Goal: Task Accomplishment & Management: Manage account settings

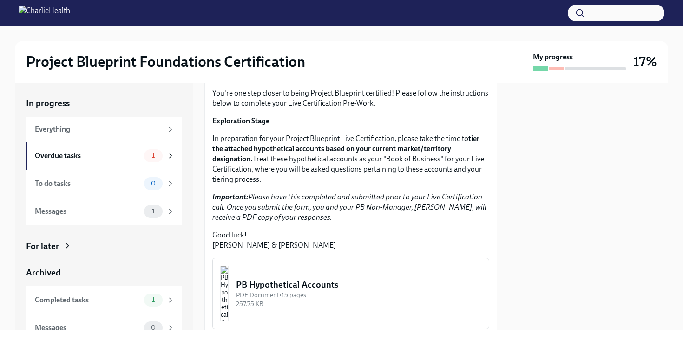
scroll to position [90, 0]
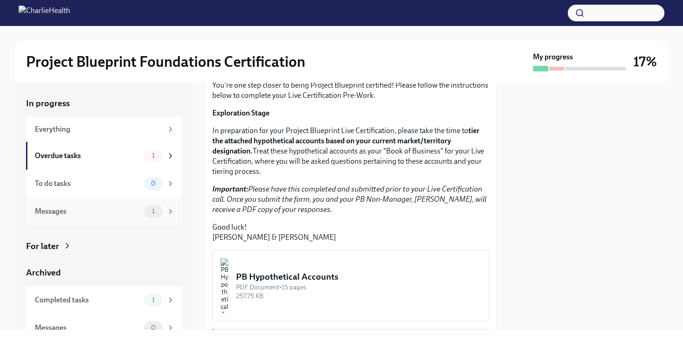
click at [109, 213] on div "Messages" at bounding box center [87, 212] width 105 height 10
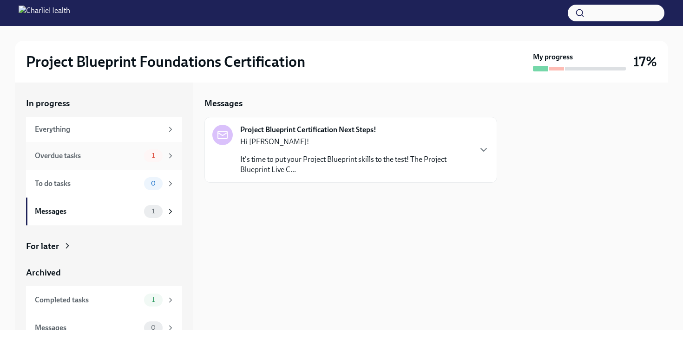
click at [107, 159] on div "Overdue tasks" at bounding box center [87, 156] width 105 height 10
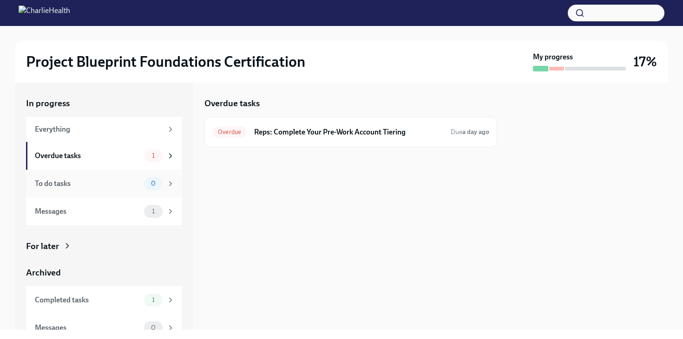
click at [104, 182] on div "To do tasks" at bounding box center [87, 184] width 105 height 10
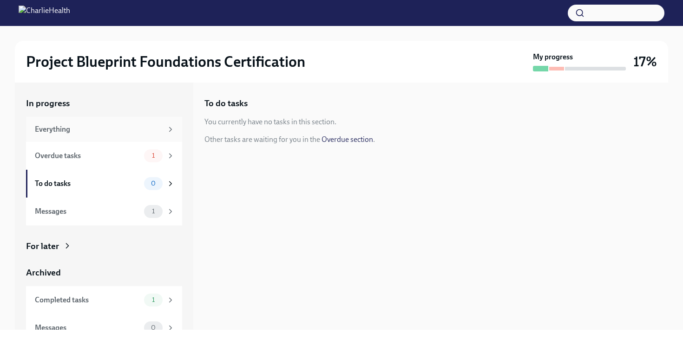
click at [109, 127] on div "Everything" at bounding box center [99, 129] width 128 height 10
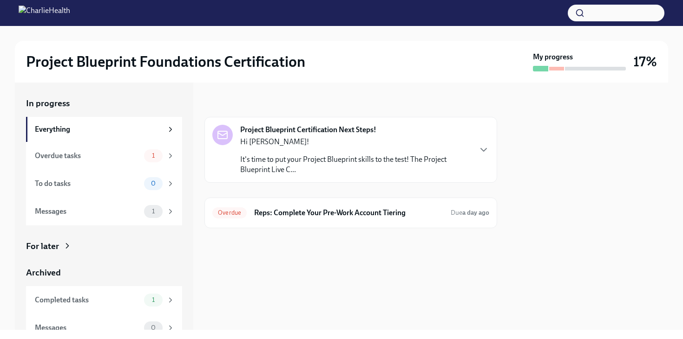
click at [293, 160] on p "It's time to put your Project Blueprint skills to the test! The Project Bluepri…" at bounding box center [355, 165] width 230 height 20
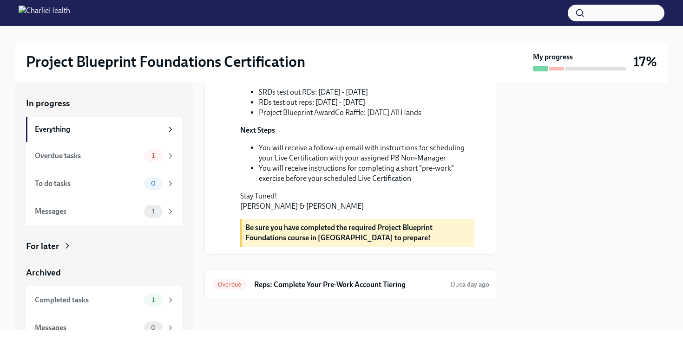
scroll to position [332, 0]
click at [111, 301] on div "Completed tasks" at bounding box center [87, 300] width 105 height 10
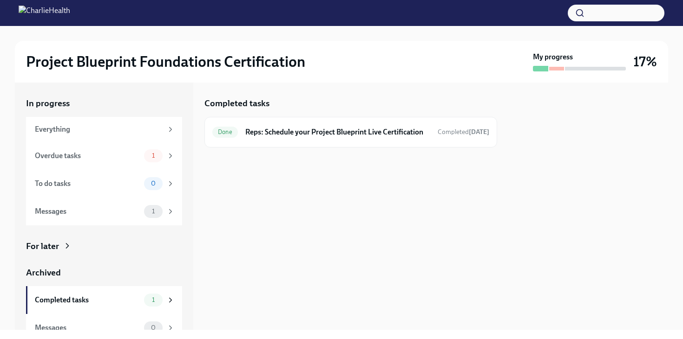
scroll to position [12, 0]
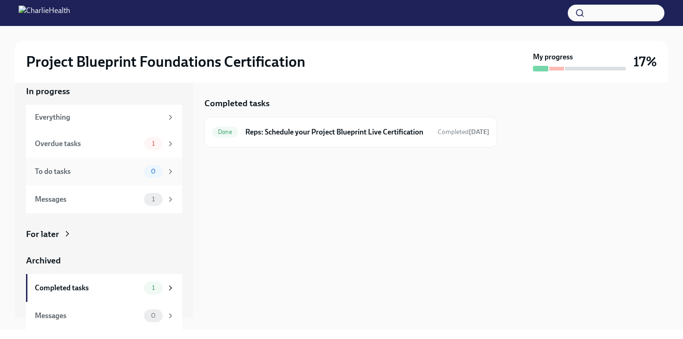
click at [113, 174] on div "To do tasks" at bounding box center [87, 172] width 105 height 10
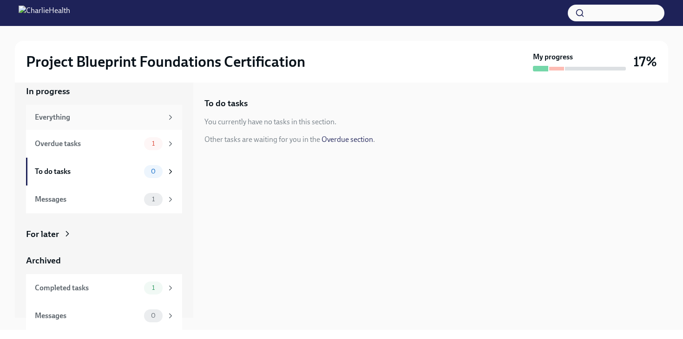
click at [105, 117] on div "Everything" at bounding box center [99, 117] width 128 height 10
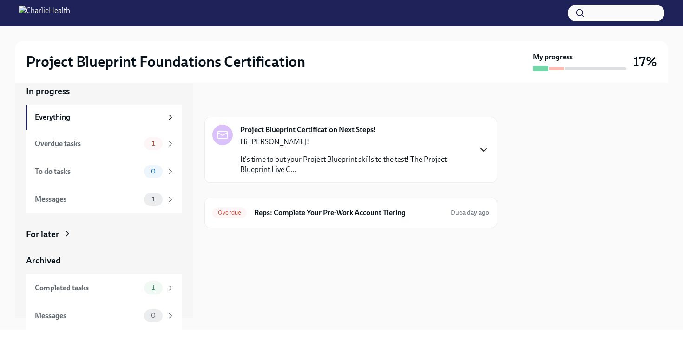
click at [483, 149] on icon "button" at bounding box center [483, 149] width 11 height 11
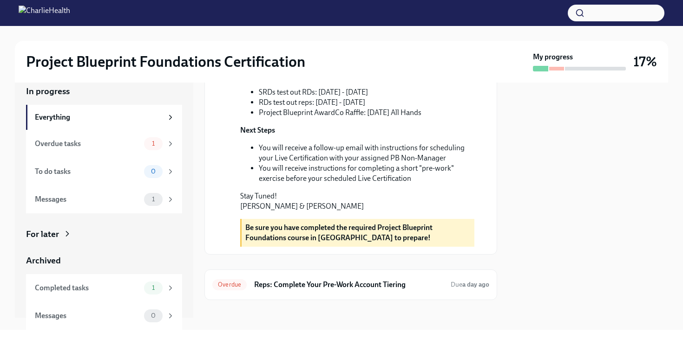
scroll to position [332, 0]
click at [320, 284] on h6 "Reps: Complete Your Pre-Work Account Tiering" at bounding box center [348, 285] width 189 height 10
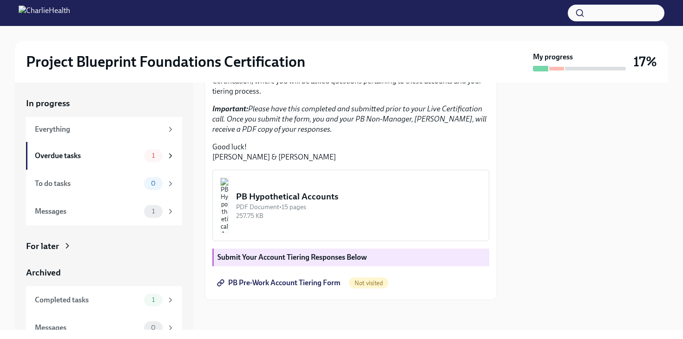
scroll to position [238, 0]
click at [344, 197] on div "PB Hypothetical Accounts" at bounding box center [358, 197] width 245 height 12
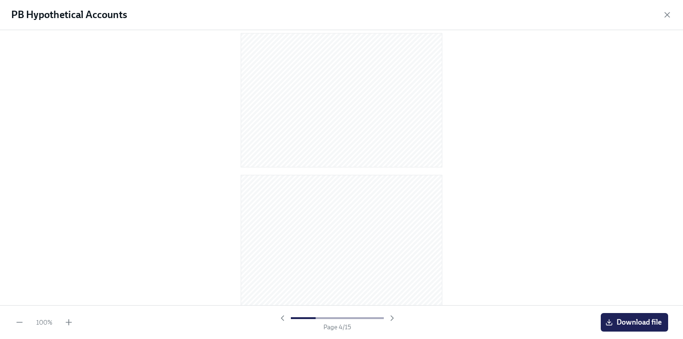
scroll to position [294, 0]
